Goal: Communication & Community: Answer question/provide support

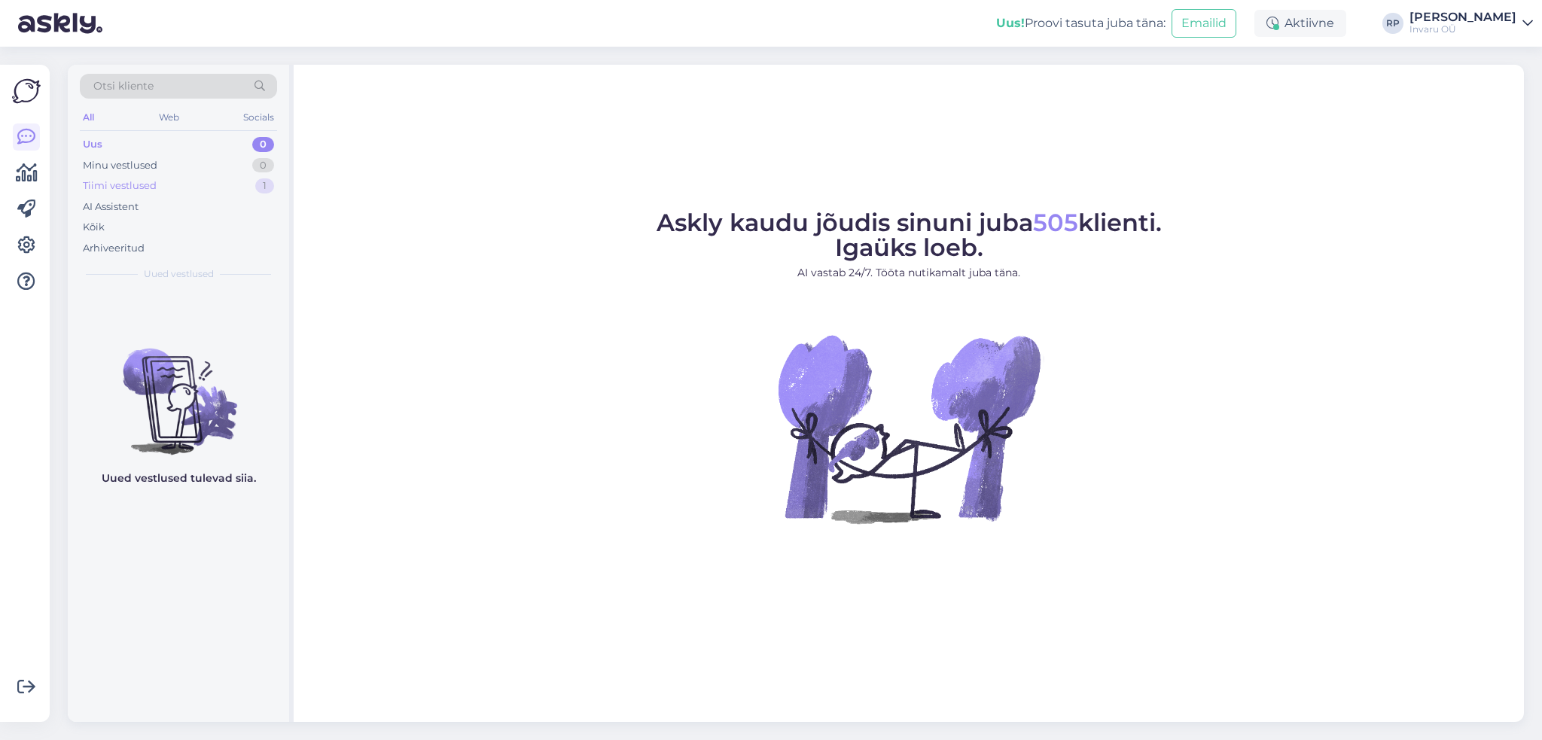
click at [137, 179] on div "Tiimi vestlused" at bounding box center [120, 185] width 74 height 15
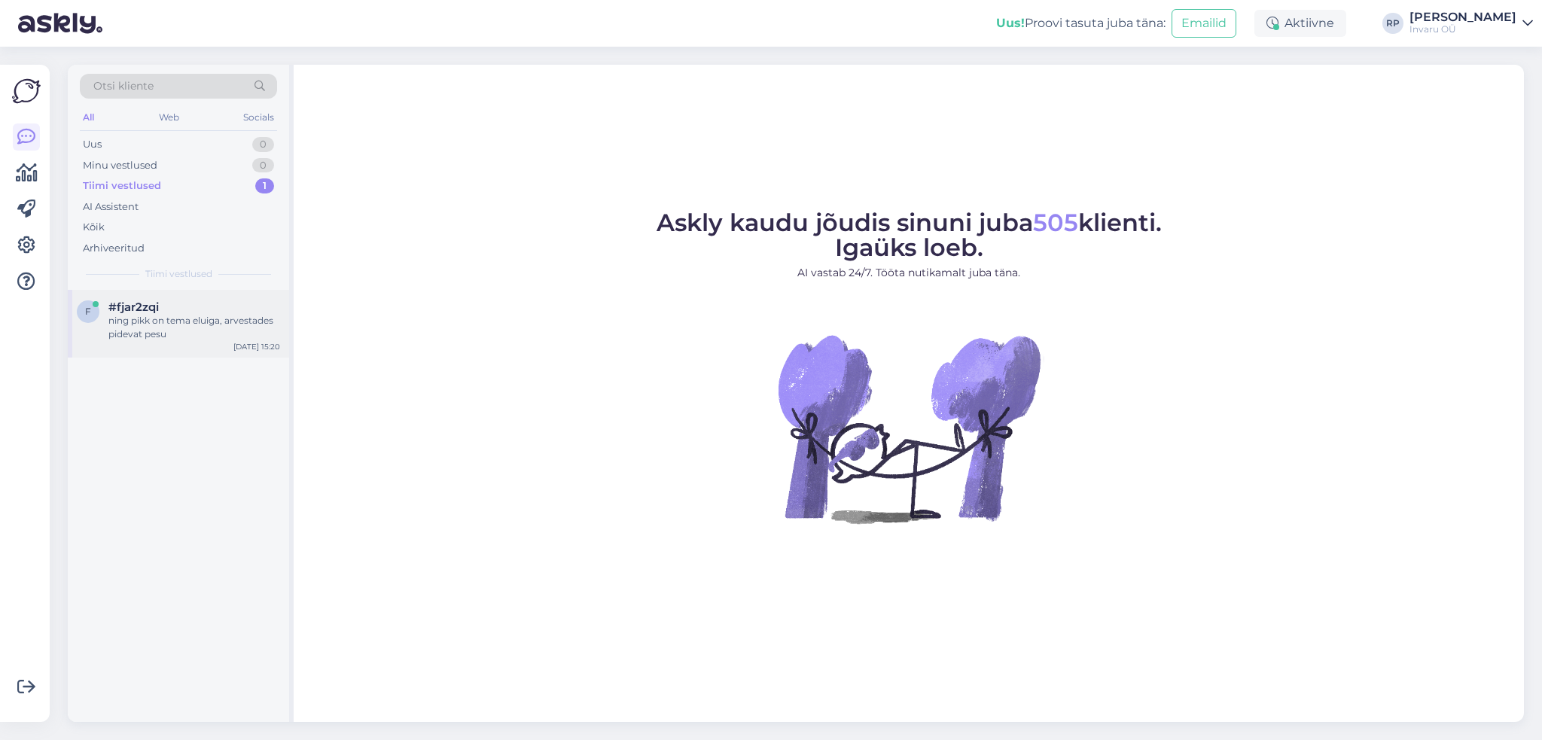
click at [140, 317] on div "ning pikk on tema eluiga, arvestades pidevat pesu" at bounding box center [194, 327] width 172 height 27
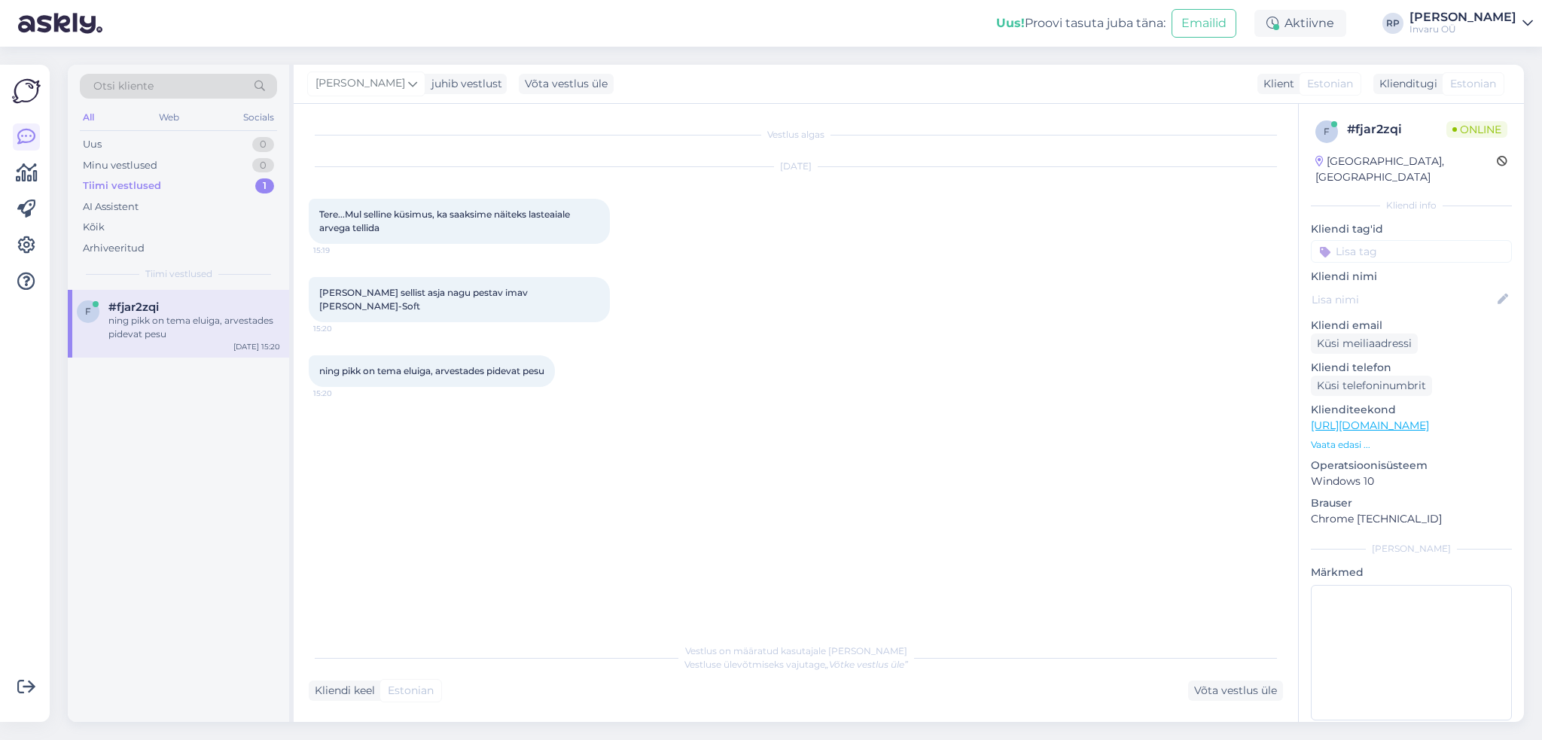
click at [808, 689] on div "Kliendi keel Estonian Võta vestlus üle" at bounding box center [796, 690] width 974 height 20
click at [1225, 692] on div "Võta vestlus üle" at bounding box center [1235, 690] width 95 height 20
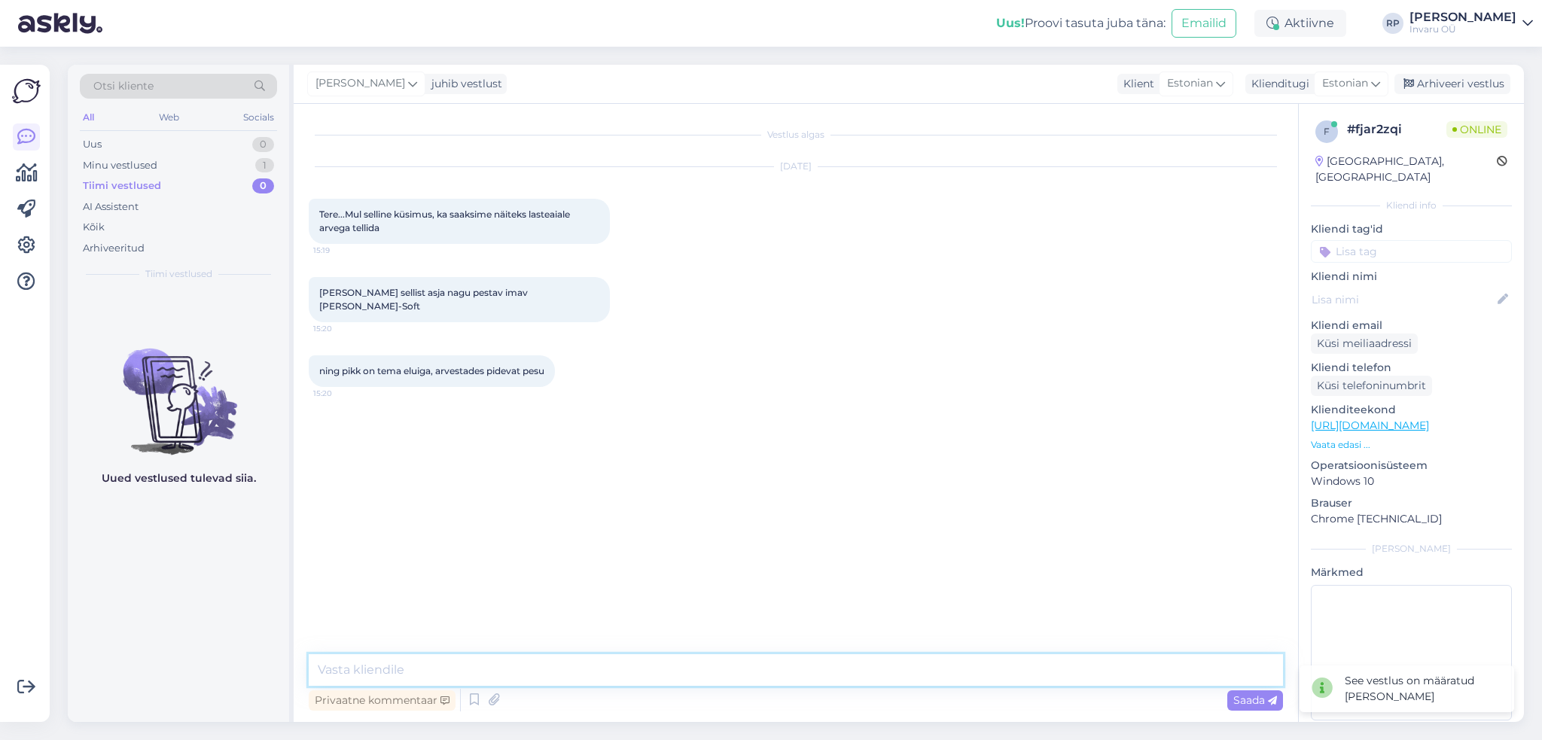
click at [397, 665] on textarea at bounding box center [796, 670] width 974 height 32
type textarea "Tere"
type textarea "saab ikka tellida, [PERSON_NAME] peab vastu 90 C 300 pesukorda"
click at [1240, 702] on span "Saada" at bounding box center [1255, 700] width 44 height 14
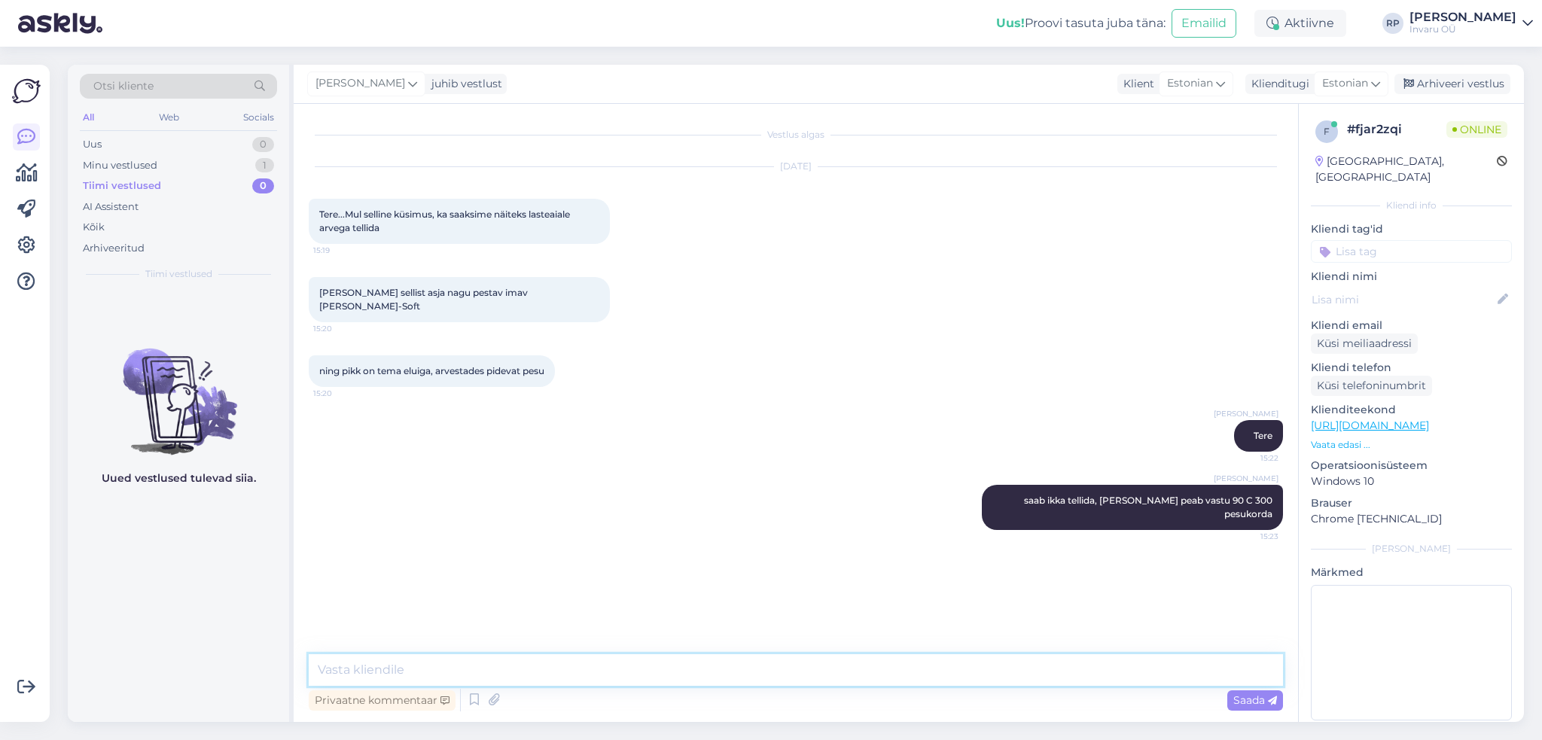
click at [396, 669] on textarea at bounding box center [796, 670] width 974 height 32
click at [367, 666] on textarea at bounding box center [796, 670] width 974 height 32
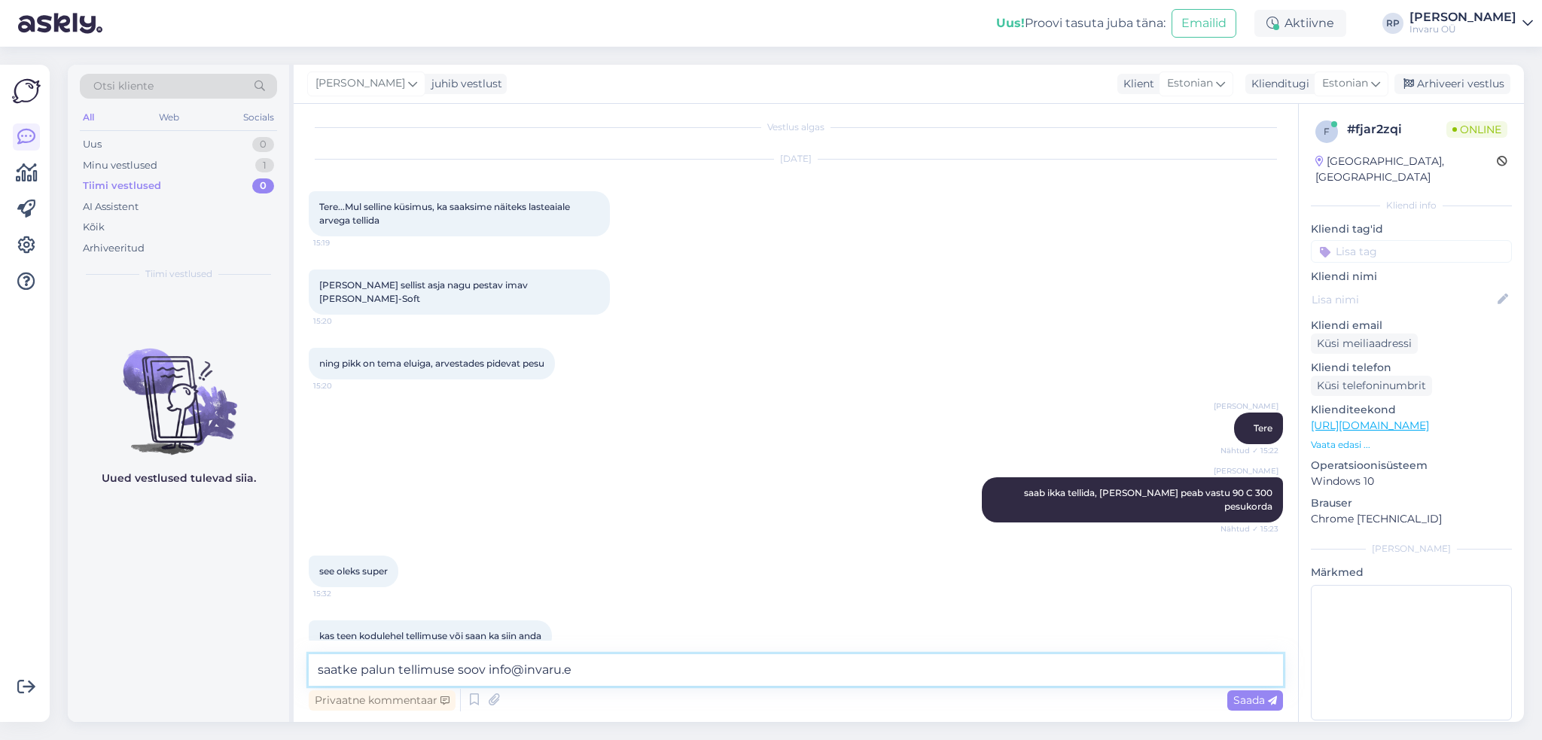
type textarea "saatke palun tellimuse soov [EMAIL_ADDRESS][DOMAIN_NAME]"
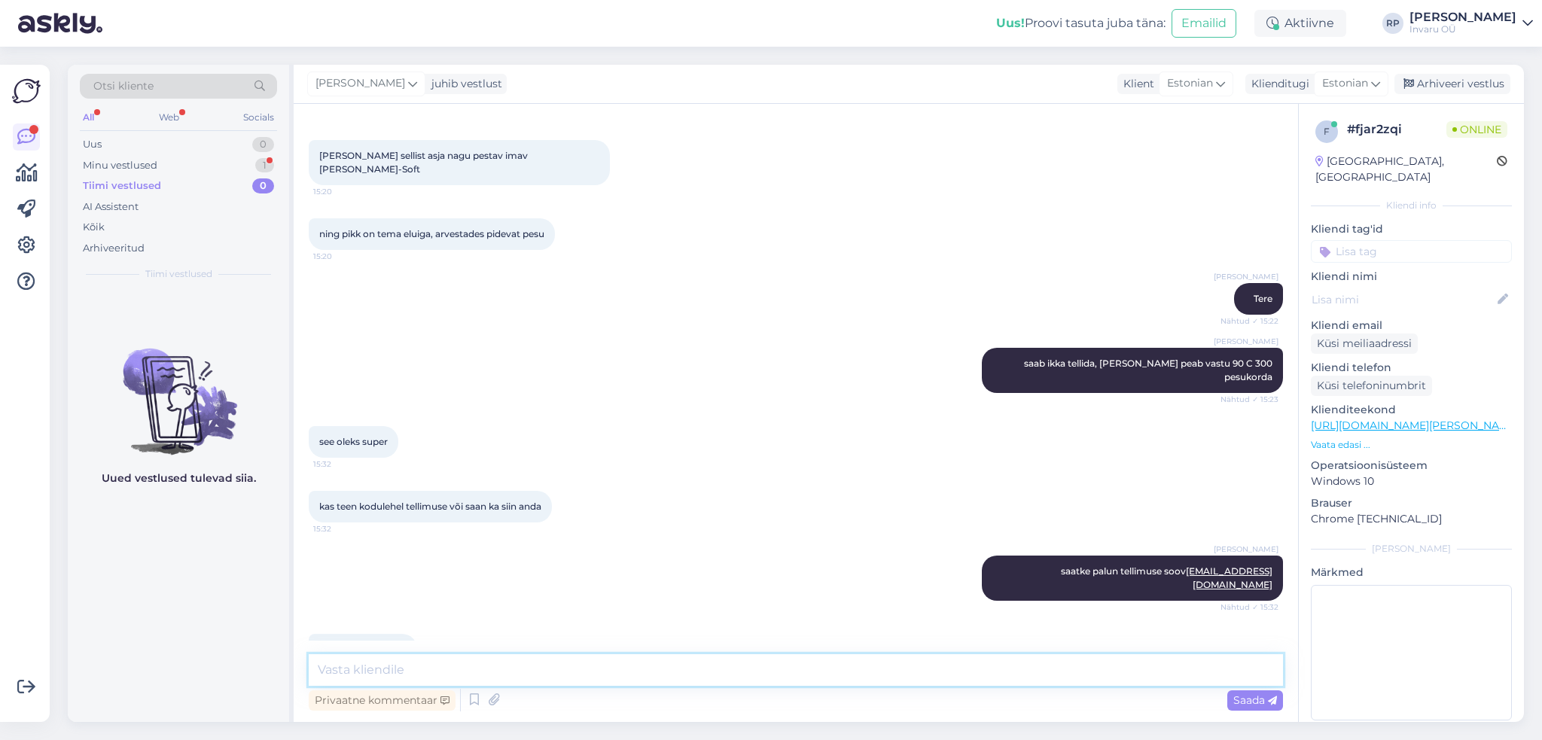
scroll to position [215, 0]
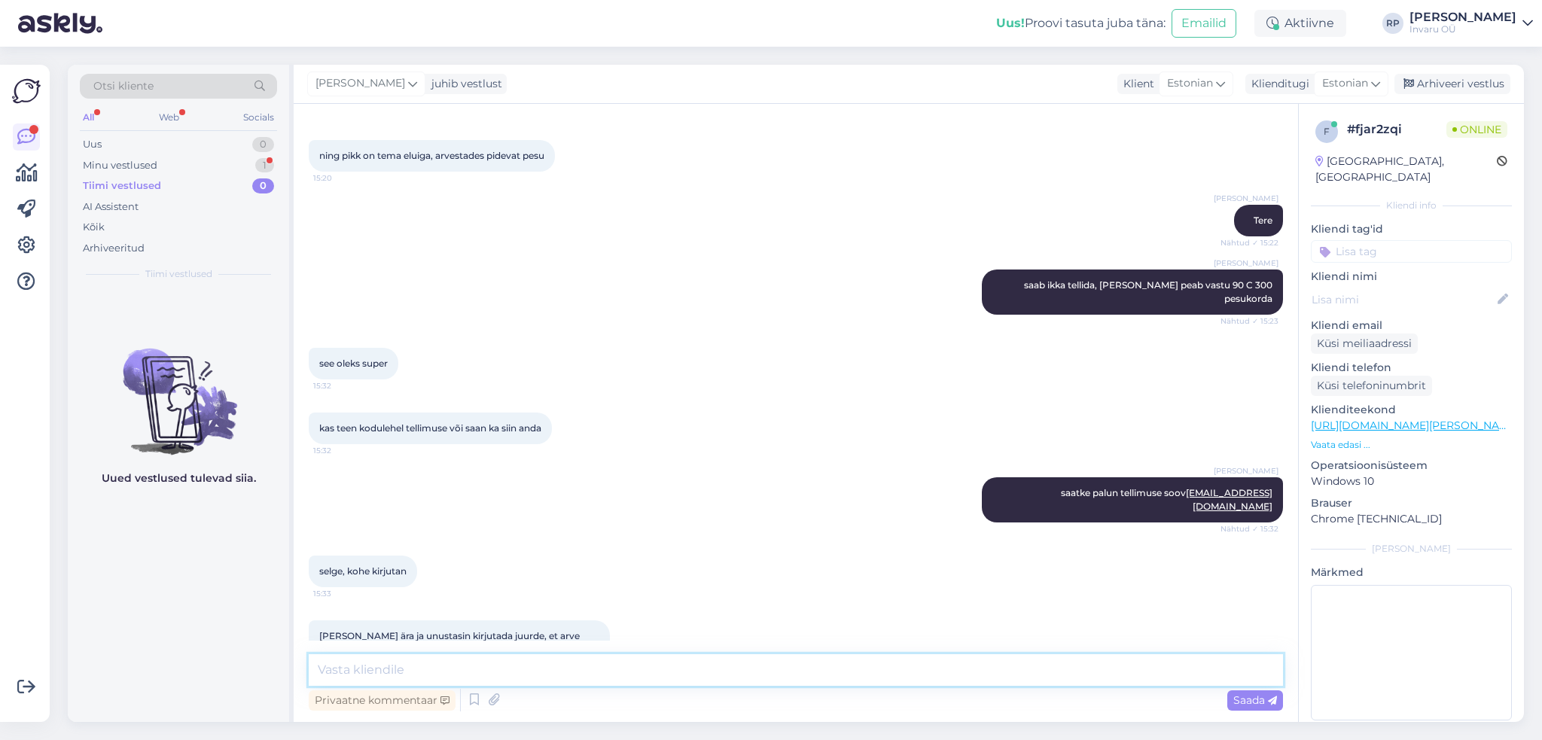
click at [498, 667] on textarea at bounding box center [796, 670] width 974 height 32
type textarea "ja, ikka"
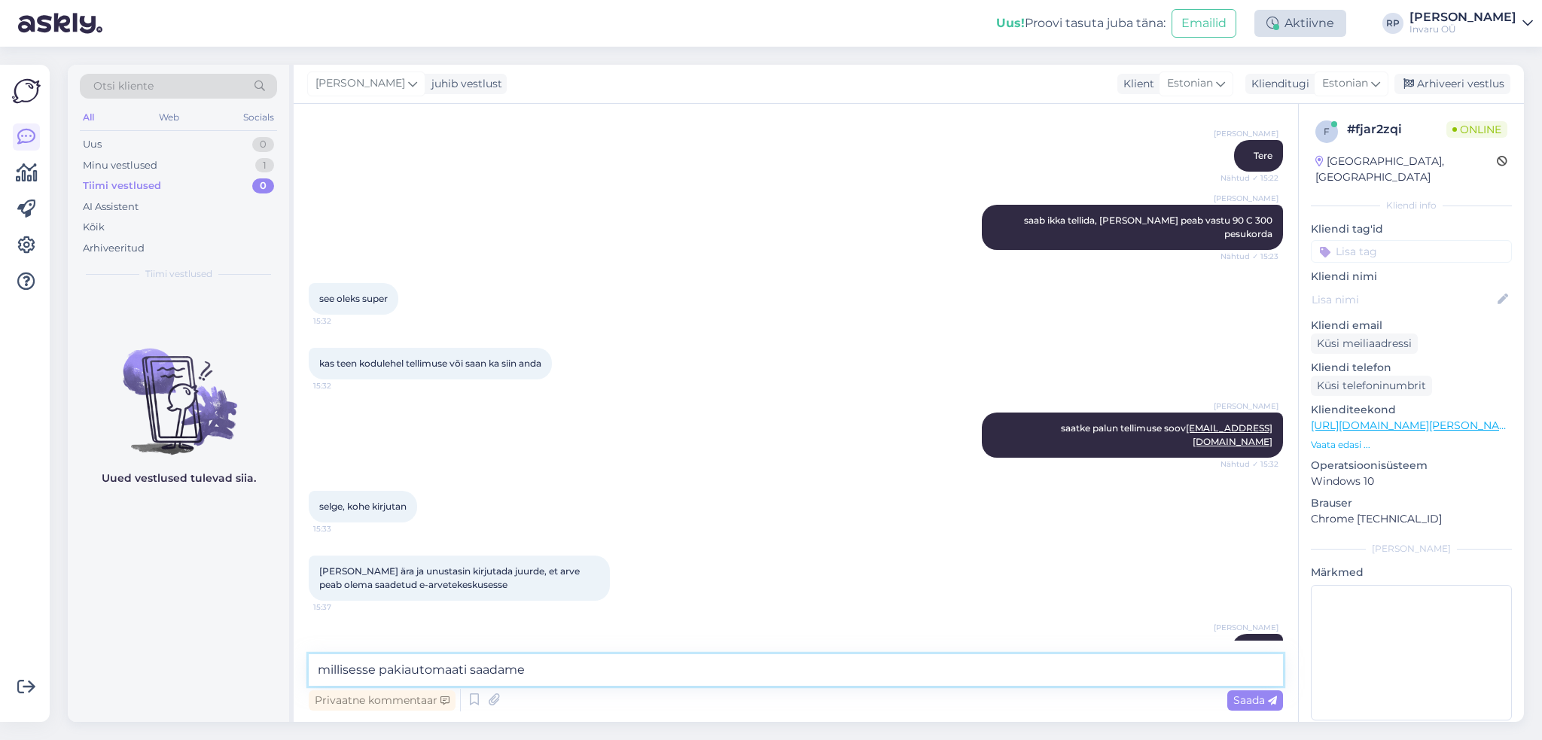
type textarea "millisesse pakiautomaati saadame?"
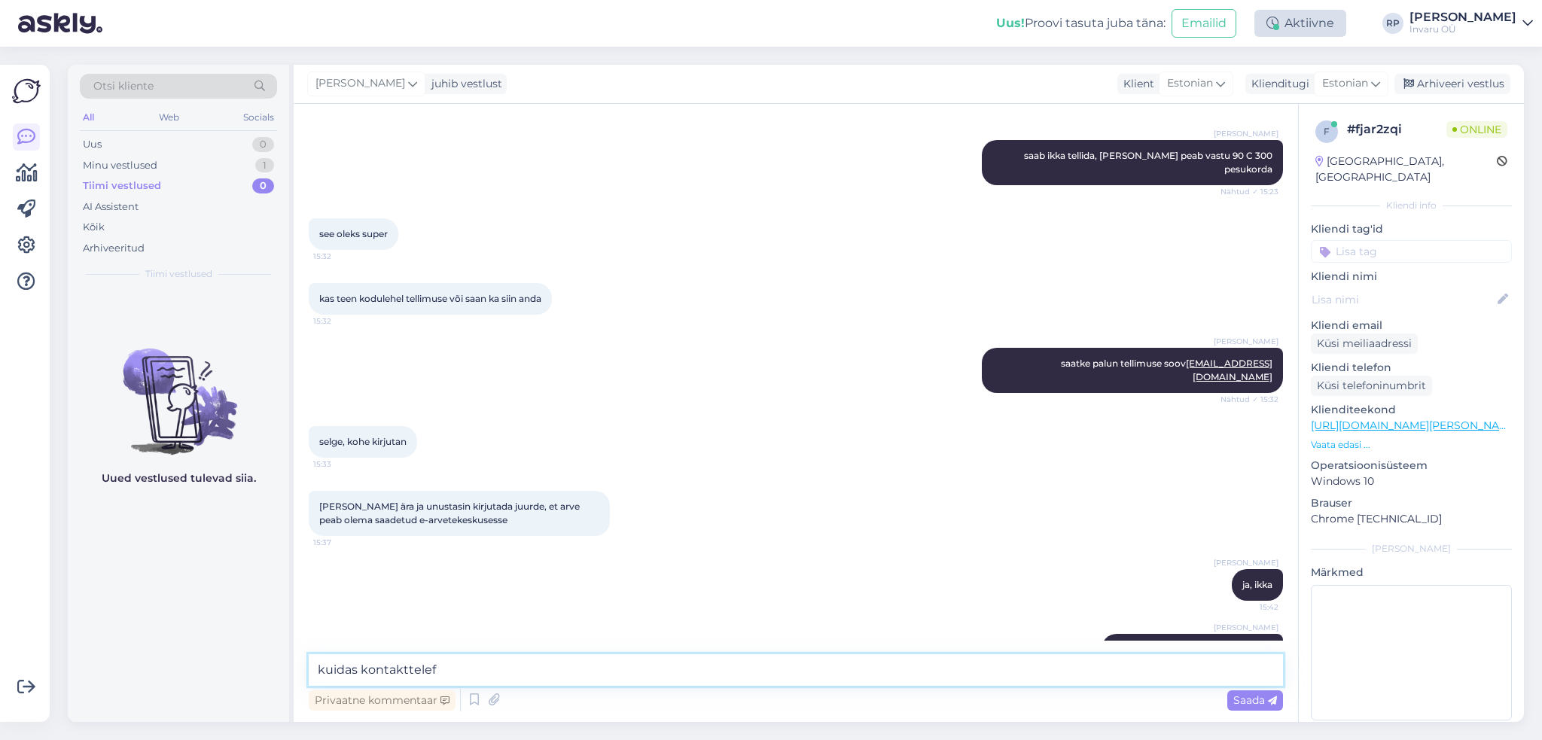
type textarea "kuidas kontakttelef?"
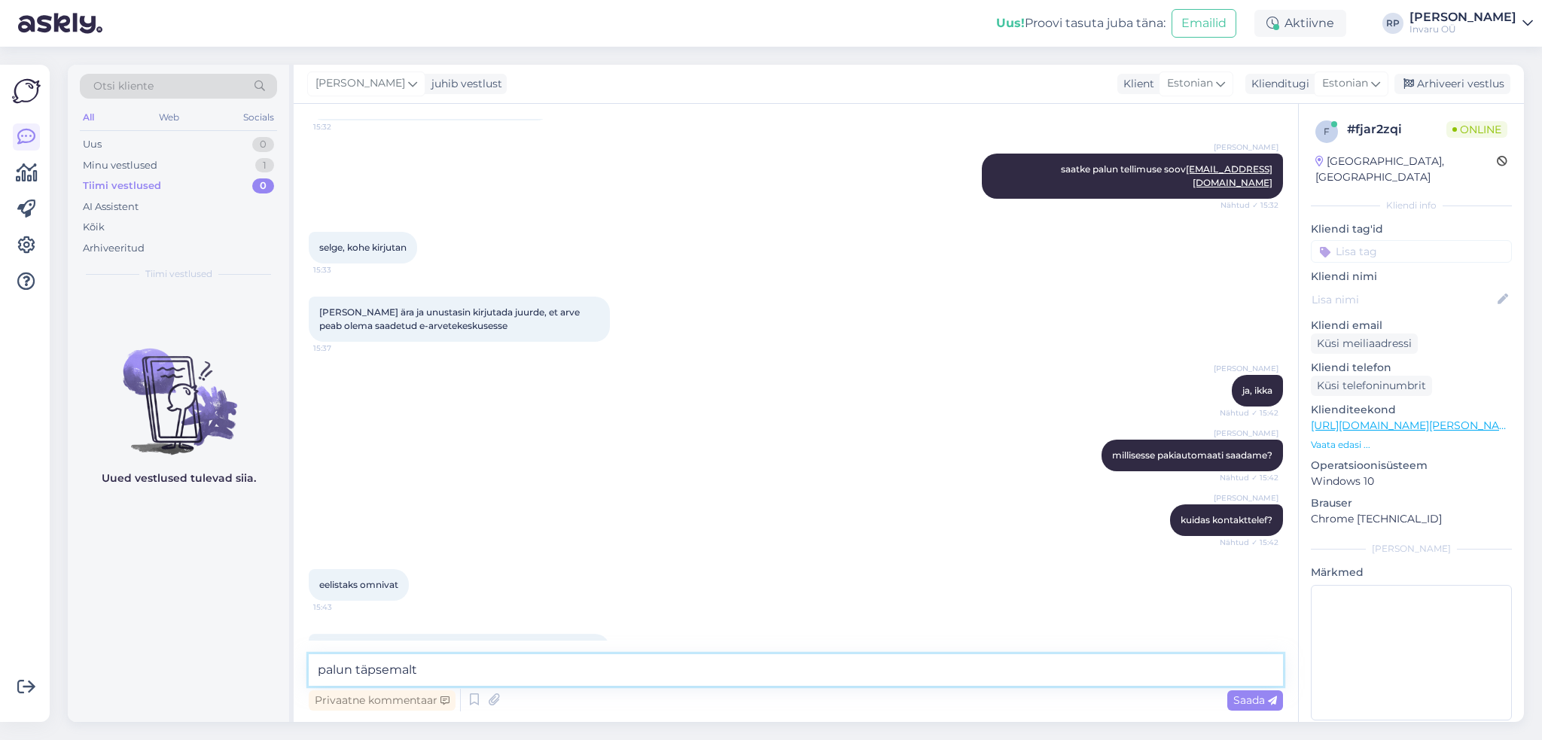
scroll to position [604, 0]
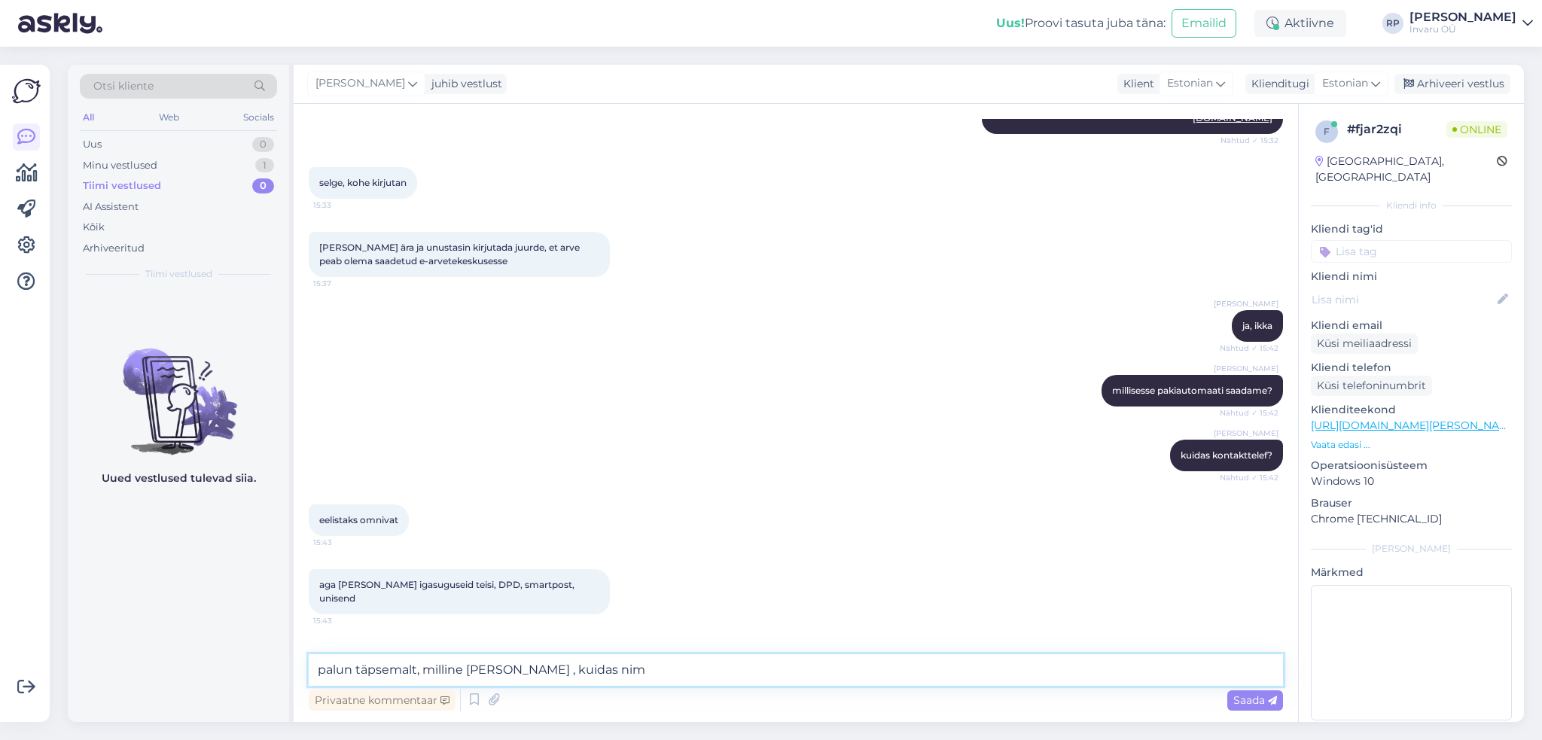
type textarea "palun täpsemalt, milline Omniva , kuidas nimi"
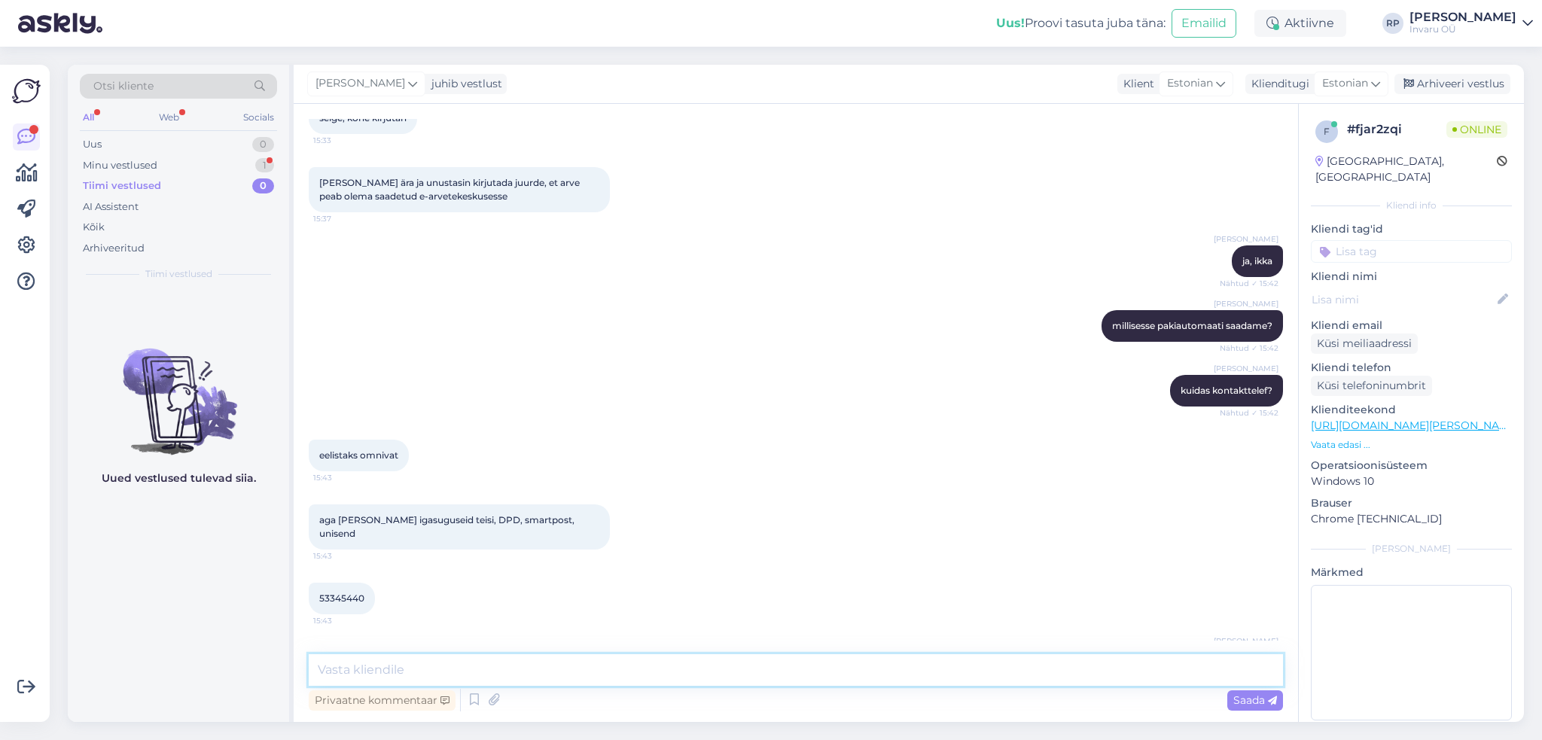
scroll to position [733, 0]
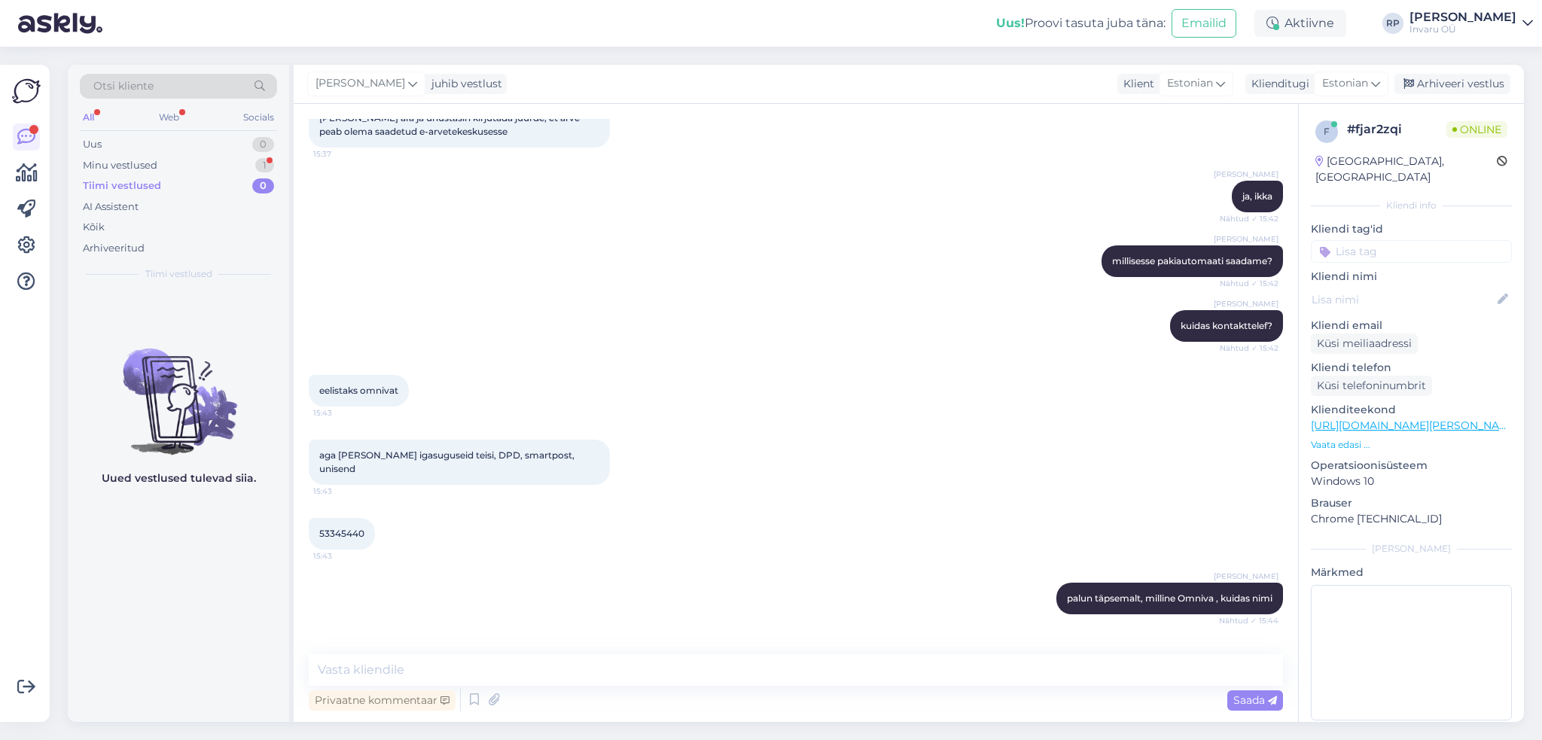
drag, startPoint x: 494, startPoint y: 610, endPoint x: 316, endPoint y: 613, distance: 177.7
click at [316, 647] on div "Pärnu-Jaagupi pakiautomaat Omniva 16:01" at bounding box center [405, 663] width 193 height 32
copy span "Pärnu-Jaagupi pakiautomaat Omniva"
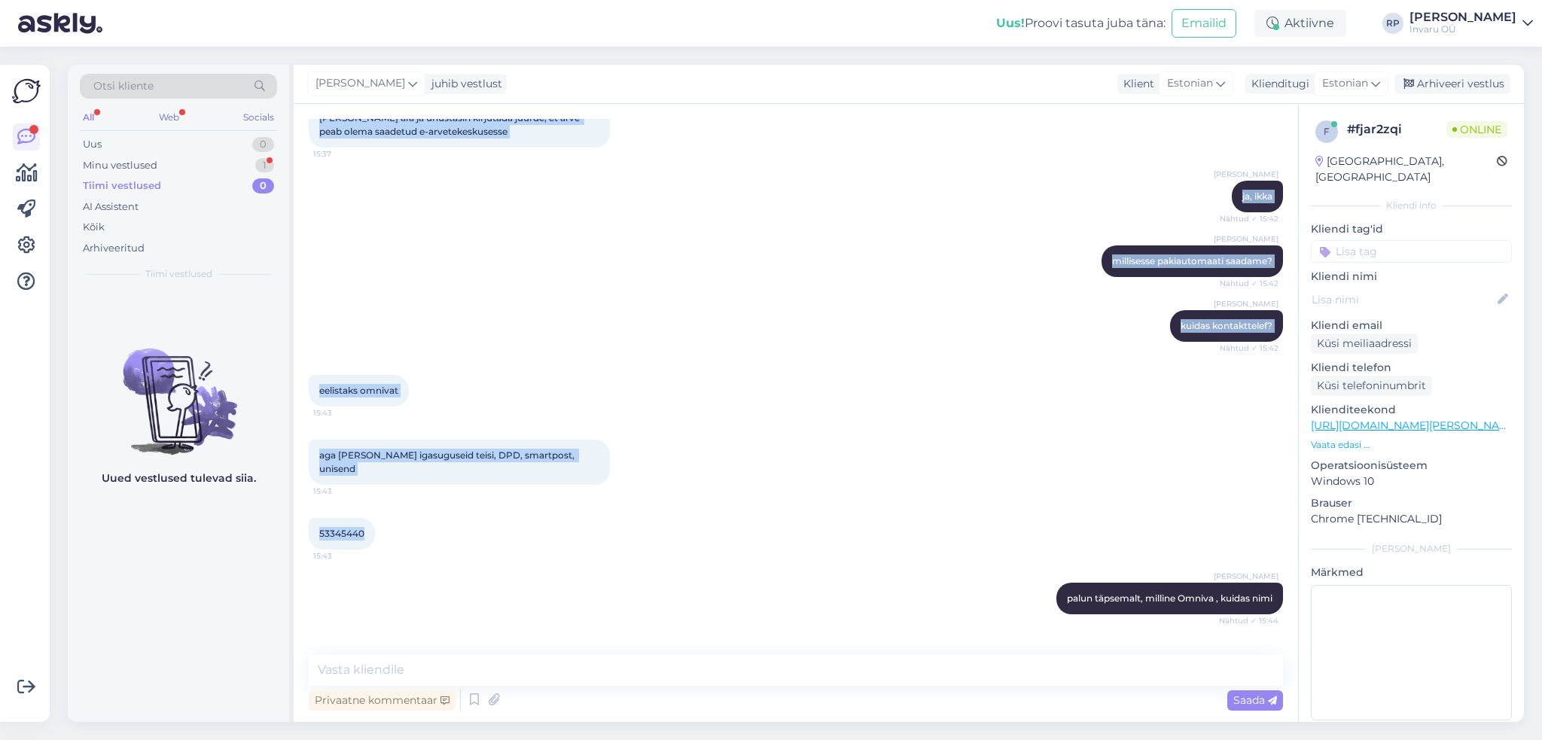
drag, startPoint x: 362, startPoint y: 482, endPoint x: 271, endPoint y: 481, distance: 91.1
click at [271, 481] on div "Otsi kliente All Web Socials Uus 0 Minu vestlused 1 Tiimi vestlused 0 AI Assist…" at bounding box center [796, 393] width 1456 height 657
click at [431, 501] on div "53345440 15:43" at bounding box center [796, 533] width 974 height 65
click at [361, 528] on span "53345440" at bounding box center [341, 533] width 45 height 11
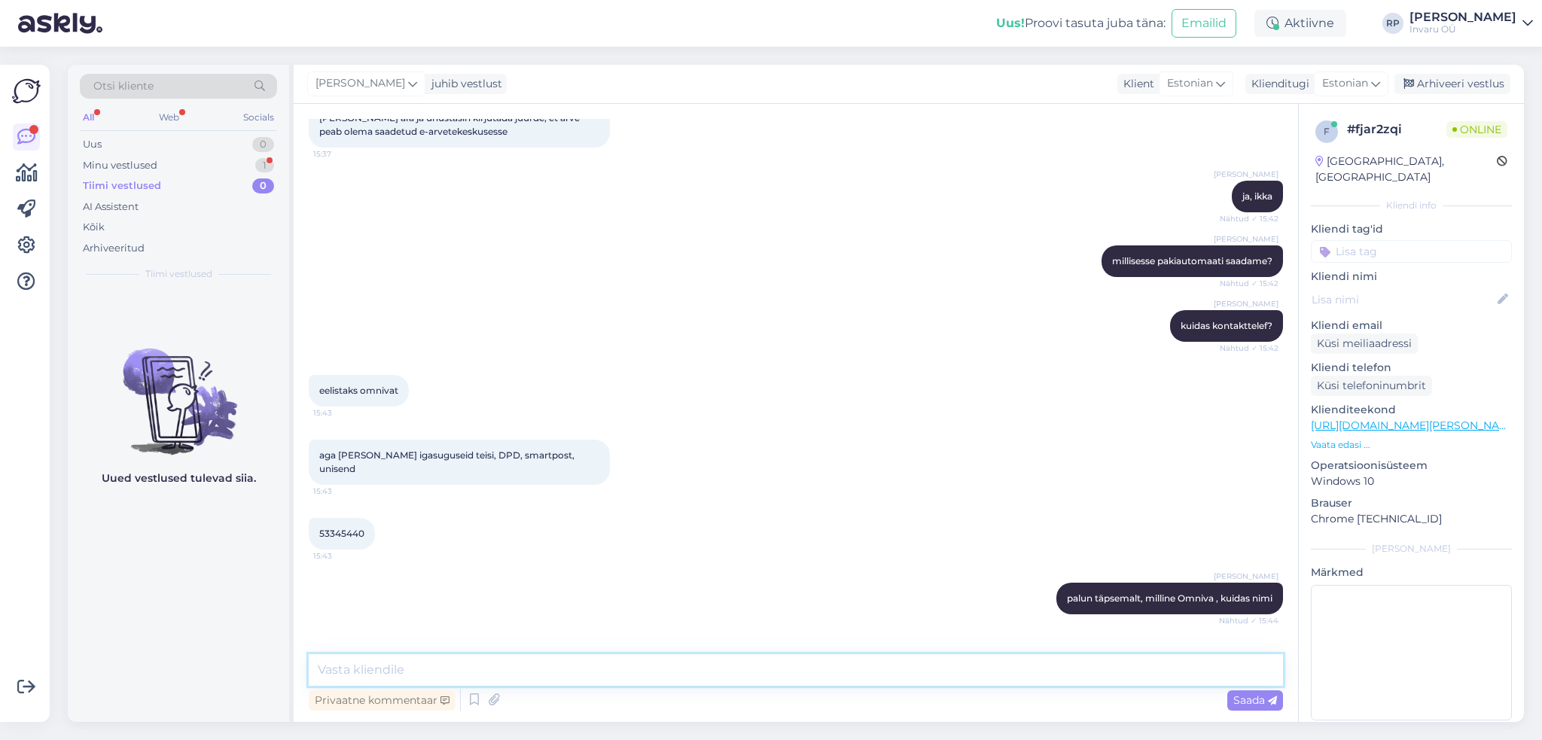
click at [388, 666] on textarea at bounding box center [796, 670] width 974 height 32
drag, startPoint x: 364, startPoint y: 477, endPoint x: 320, endPoint y: 478, distance: 44.4
click at [320, 518] on div "53345440 15:43" at bounding box center [342, 534] width 66 height 32
copy span "53345440"
click at [409, 667] on textarea at bounding box center [796, 670] width 974 height 32
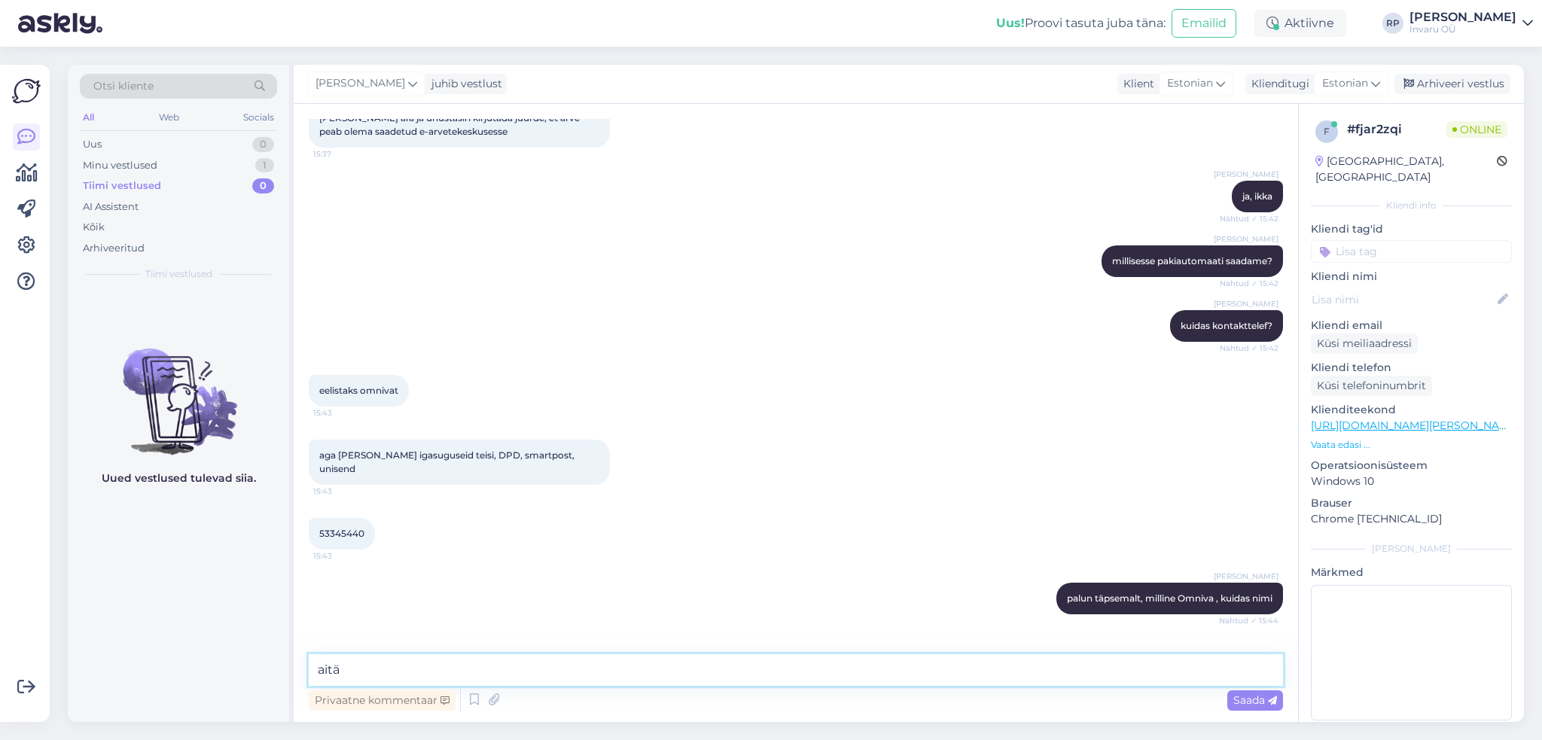
type textarea "aitäh"
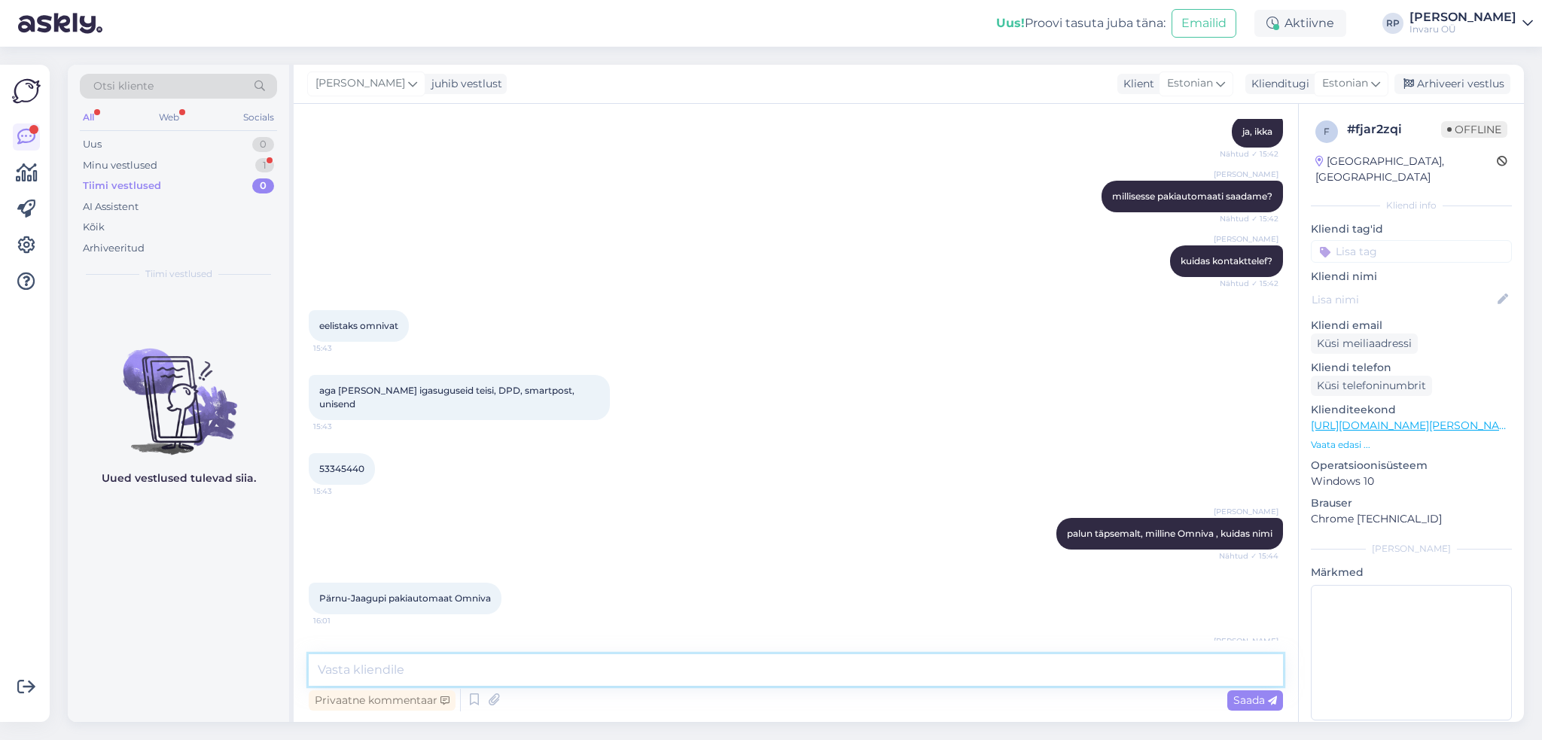
scroll to position [863, 0]
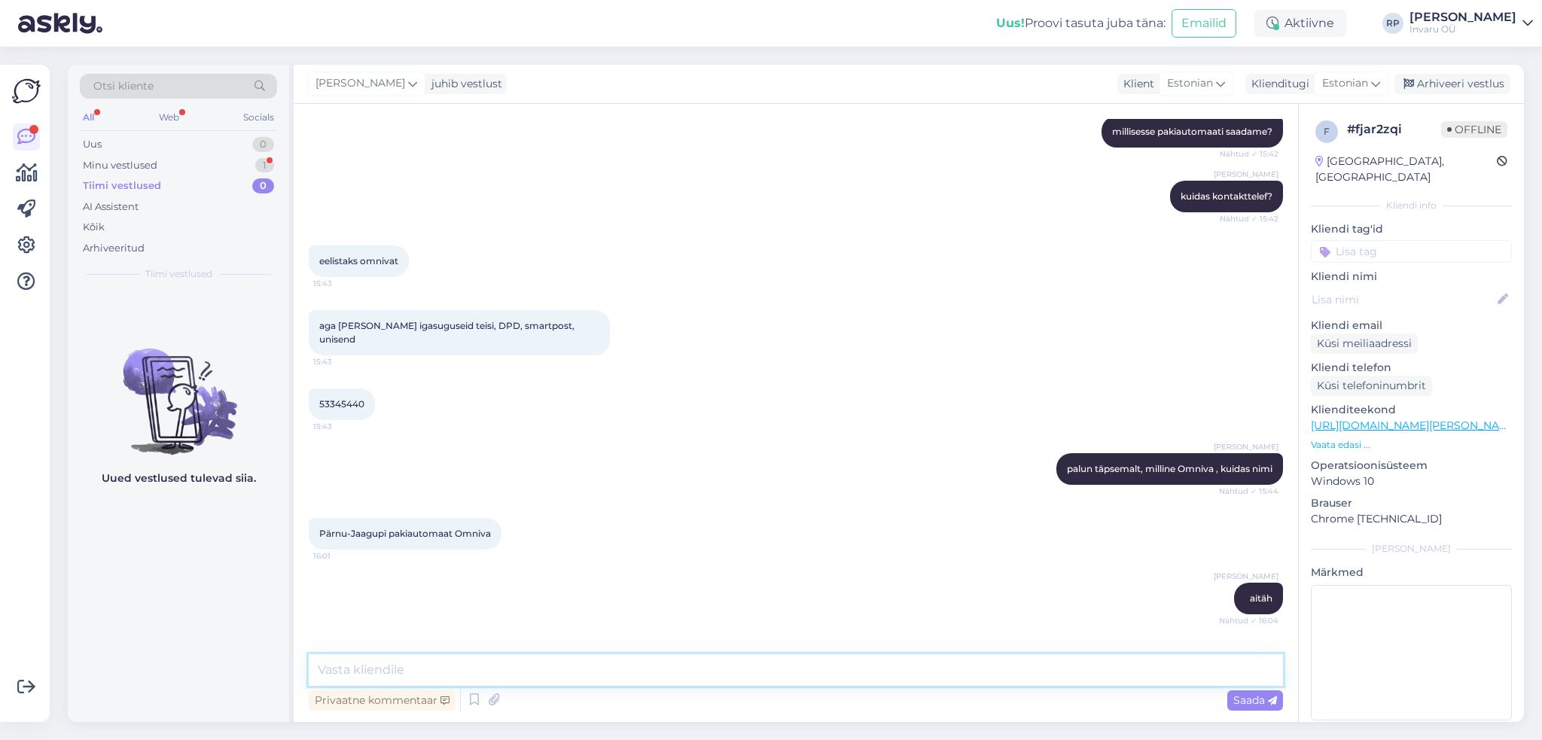
click at [473, 667] on textarea at bounding box center [796, 670] width 974 height 32
click at [474, 667] on textarea at bounding box center [796, 670] width 974 height 32
click at [1468, 81] on div "Arhiveeri vestlus" at bounding box center [1452, 84] width 116 height 20
